Goal: Information Seeking & Learning: Learn about a topic

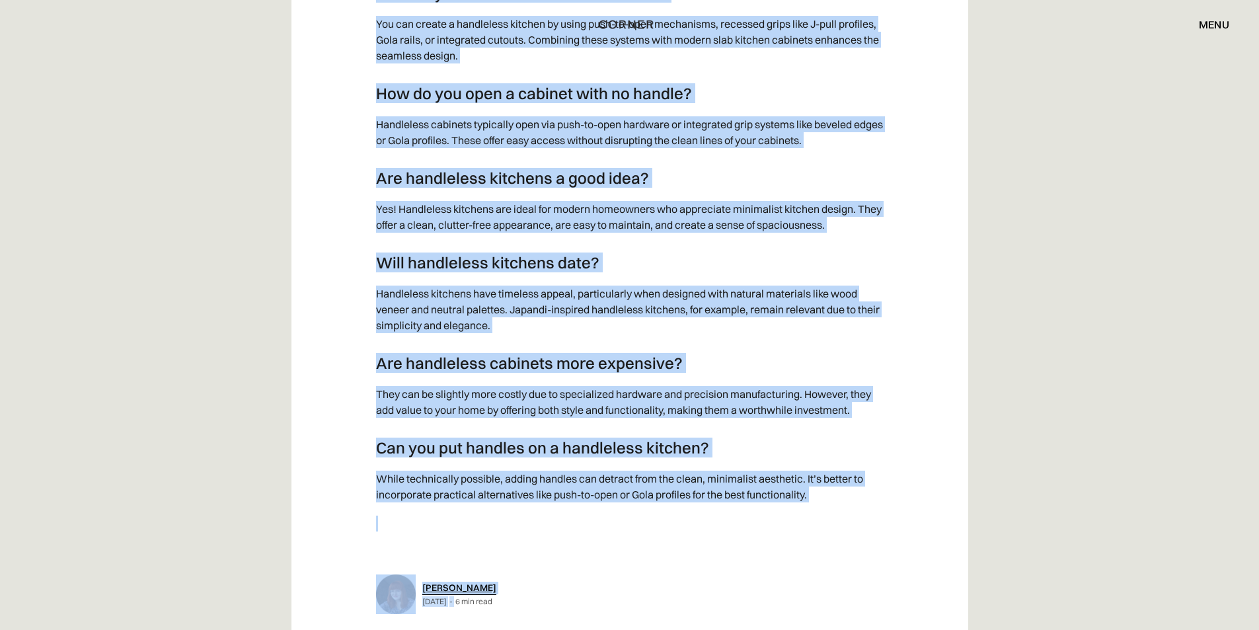
scroll to position [13393, 0]
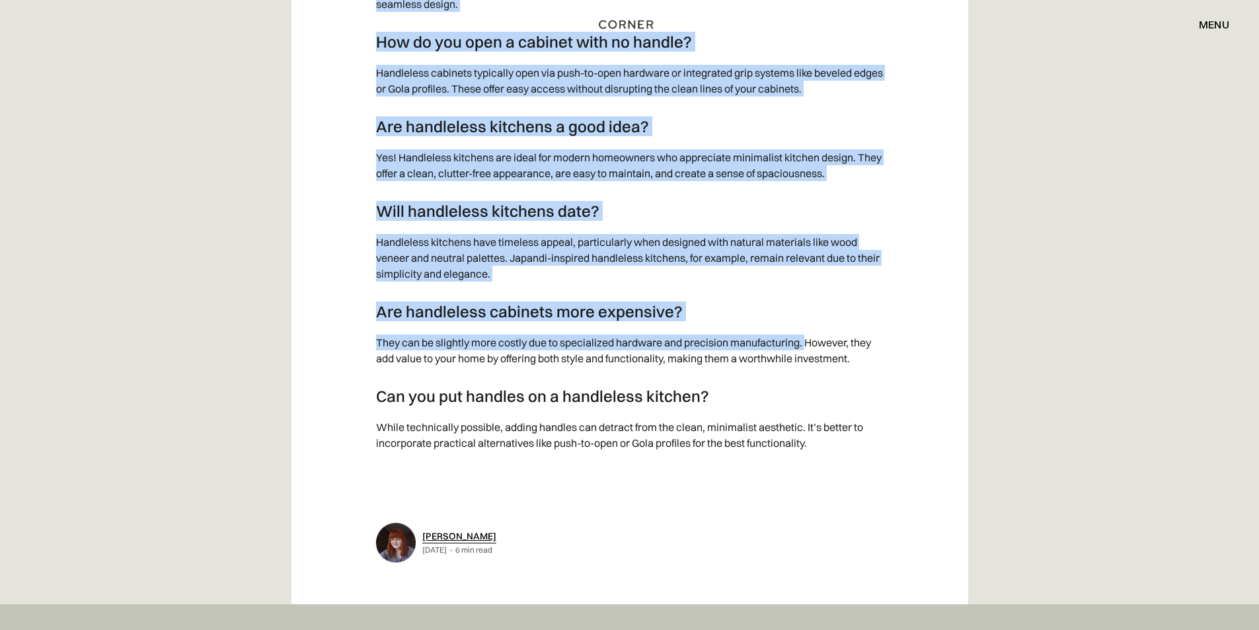
drag, startPoint x: 377, startPoint y: 136, endPoint x: 808, endPoint y: 340, distance: 476.1
copy div "FAQ How do you make a handleless kitchen? You can create a handleless kitchen b…"
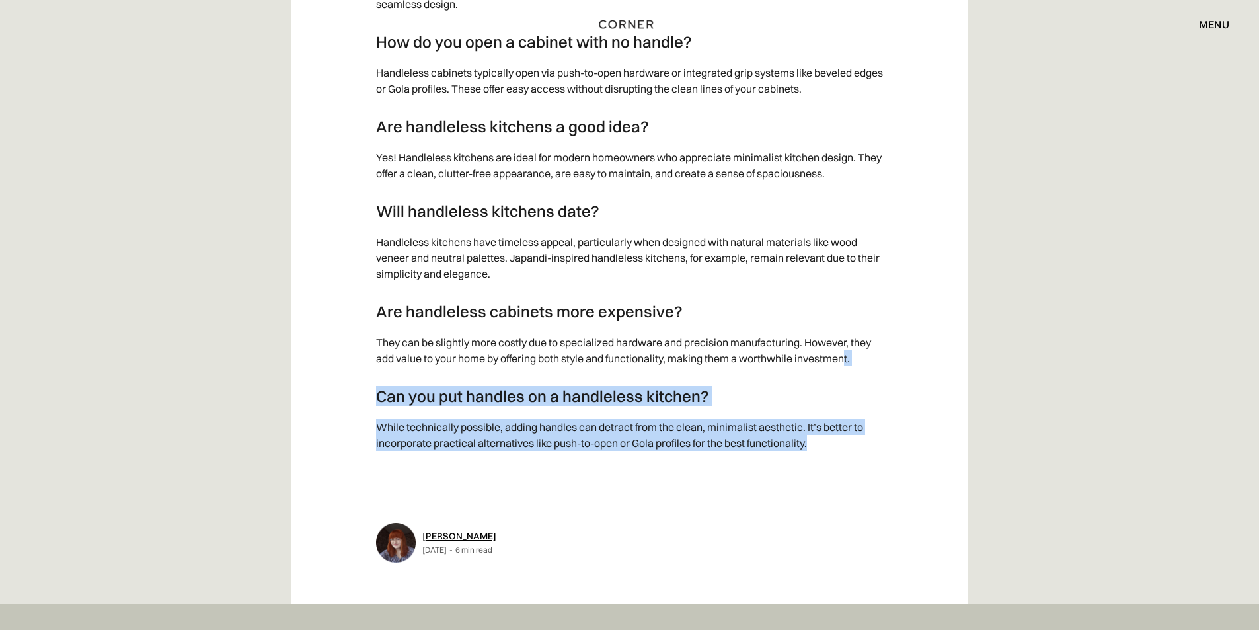
drag, startPoint x: 849, startPoint y: 358, endPoint x: 830, endPoint y: 444, distance: 87.5
copy div "t. Can you put handles on a handleless kitchen? While technically possible, add…"
